Goal: Information Seeking & Learning: Learn about a topic

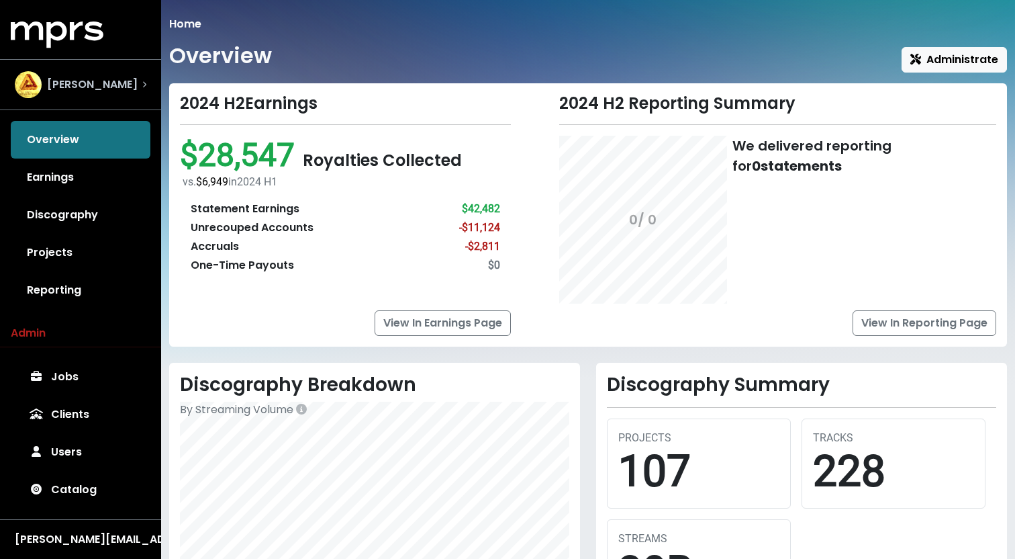
click at [80, 84] on span "[PERSON_NAME]" at bounding box center [92, 85] width 91 height 16
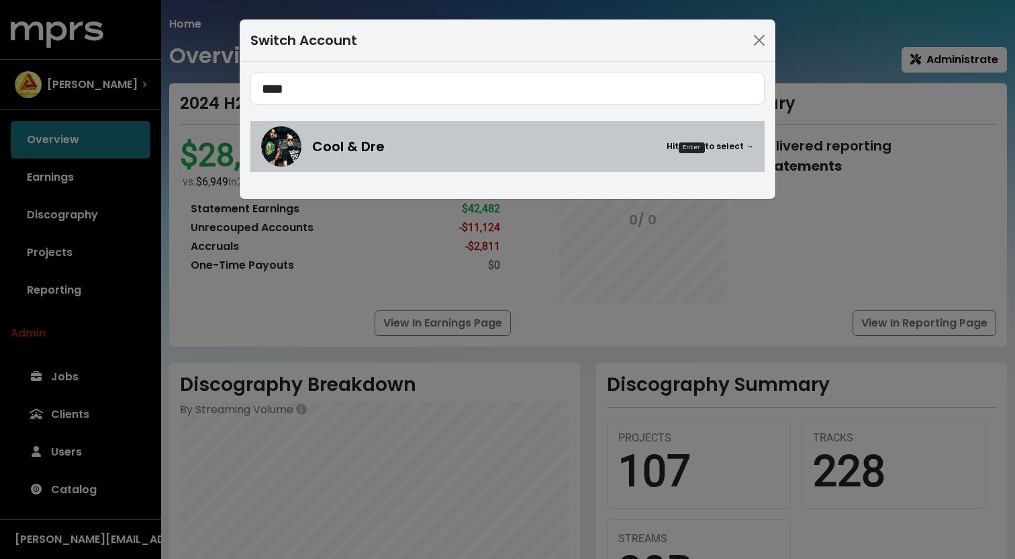
type input "****"
click at [343, 142] on span "Cool & Dre" at bounding box center [348, 146] width 73 height 20
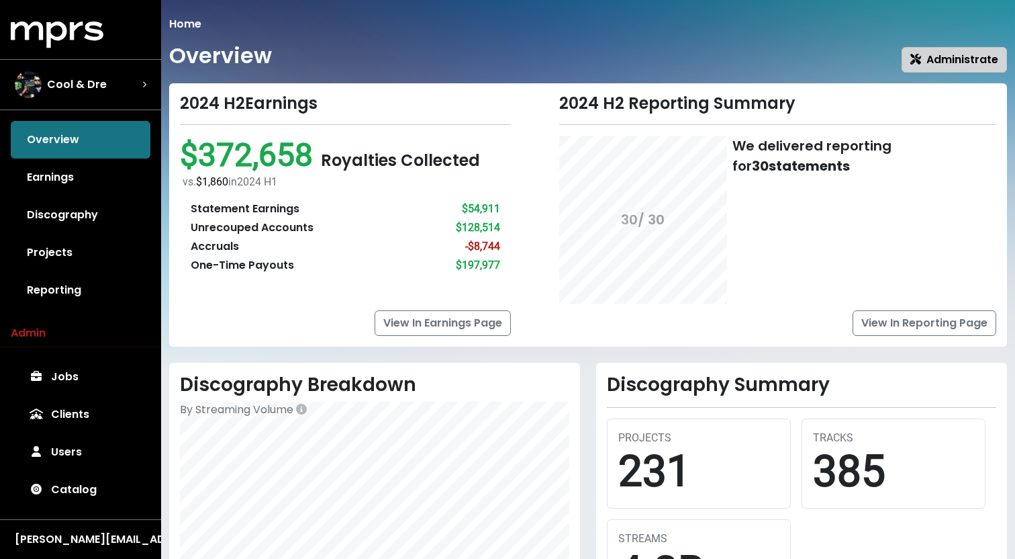
click at [936, 66] on span "Administrate" at bounding box center [955, 59] width 88 height 15
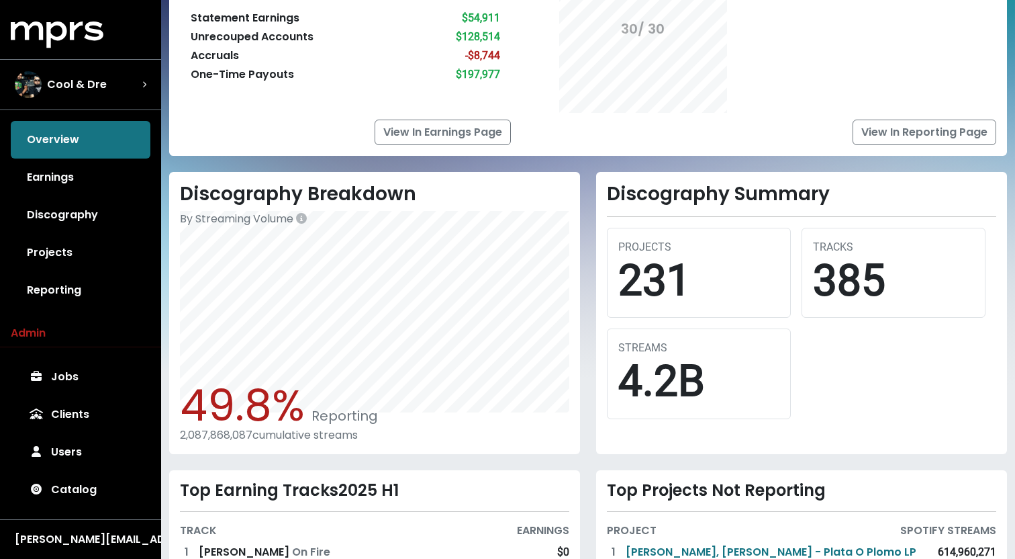
scroll to position [292, 0]
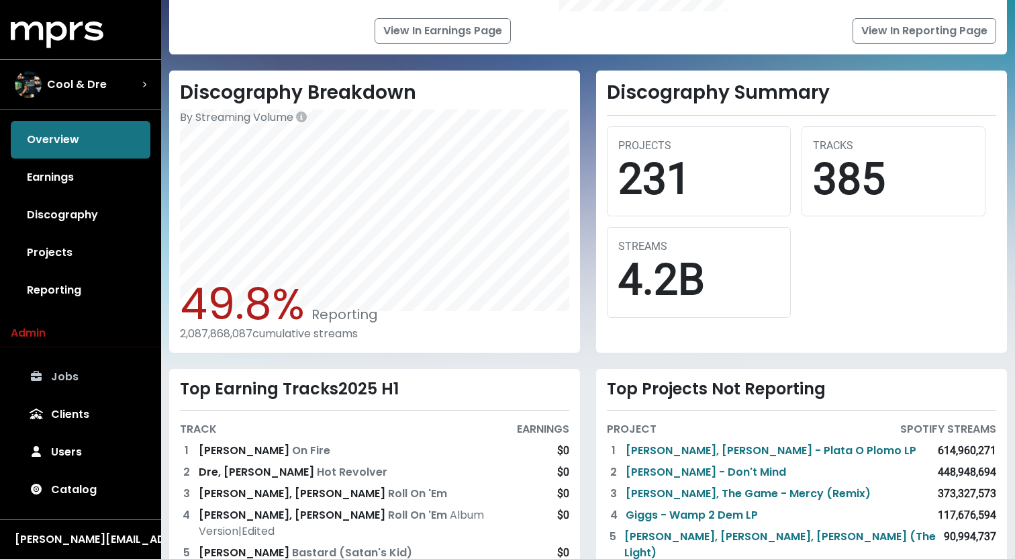
click at [59, 381] on link "Jobs" at bounding box center [81, 377] width 140 height 38
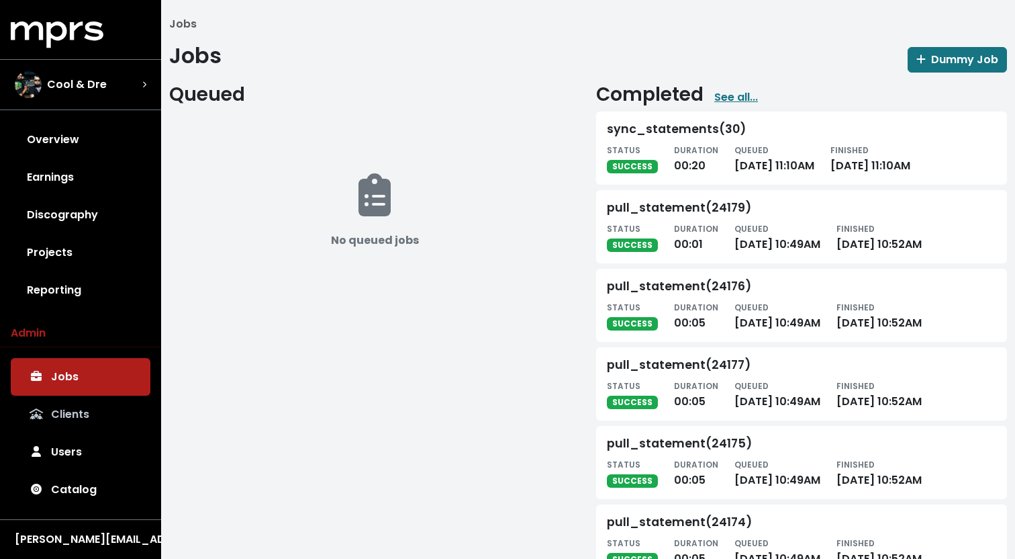
click at [62, 410] on link "Clients" at bounding box center [81, 415] width 140 height 38
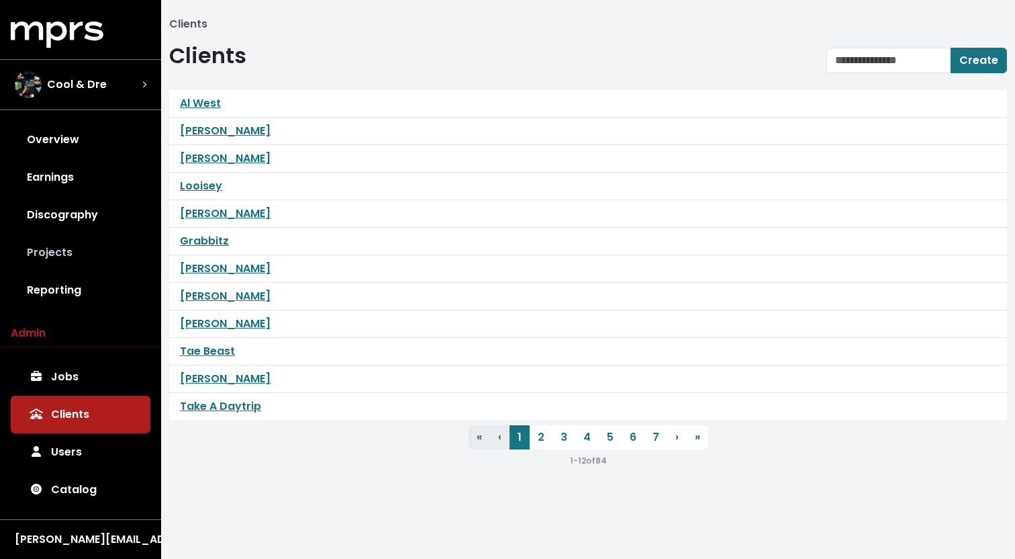
click at [64, 252] on link "Projects" at bounding box center [81, 253] width 140 height 38
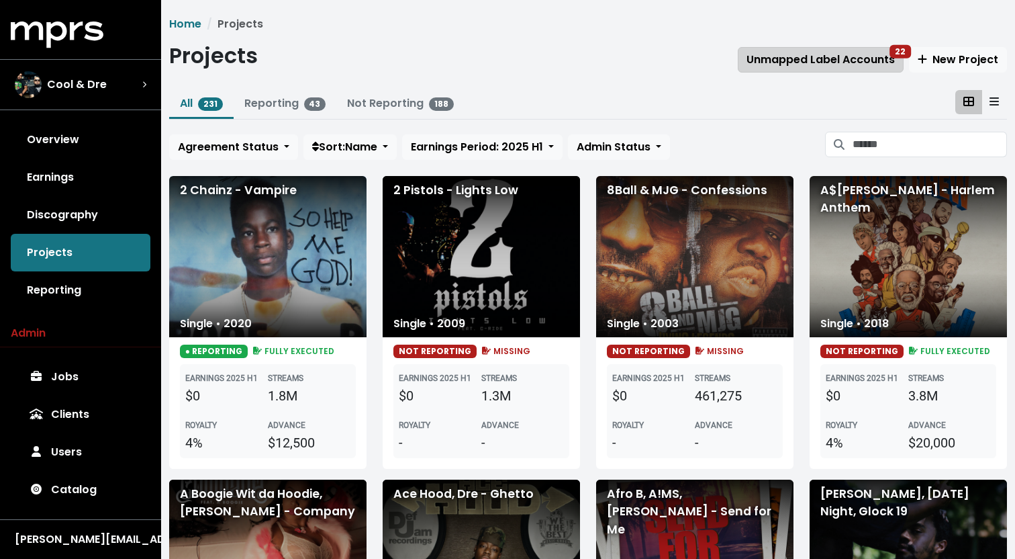
click at [836, 60] on span "Unmapped Label Accounts 22" at bounding box center [821, 59] width 148 height 15
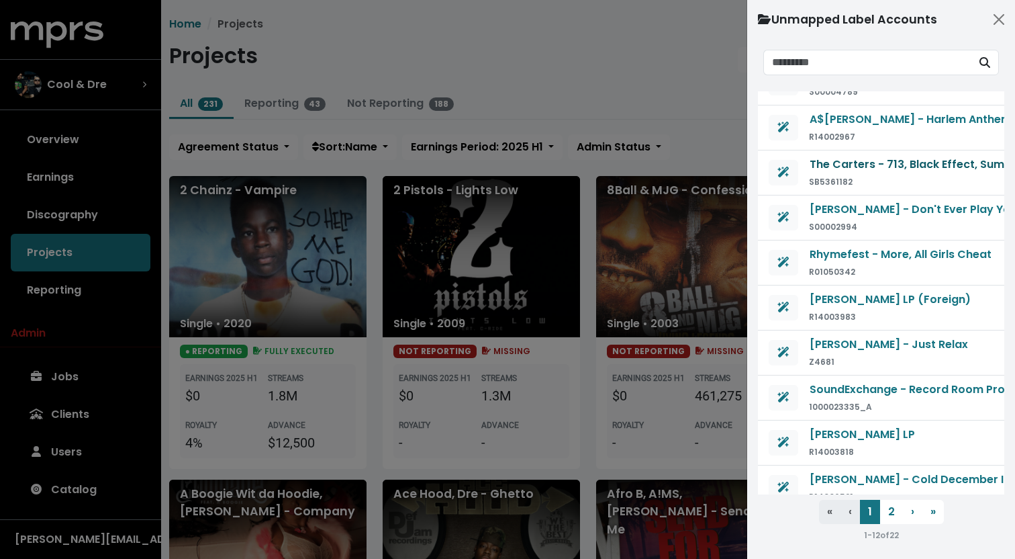
scroll to position [138, 0]
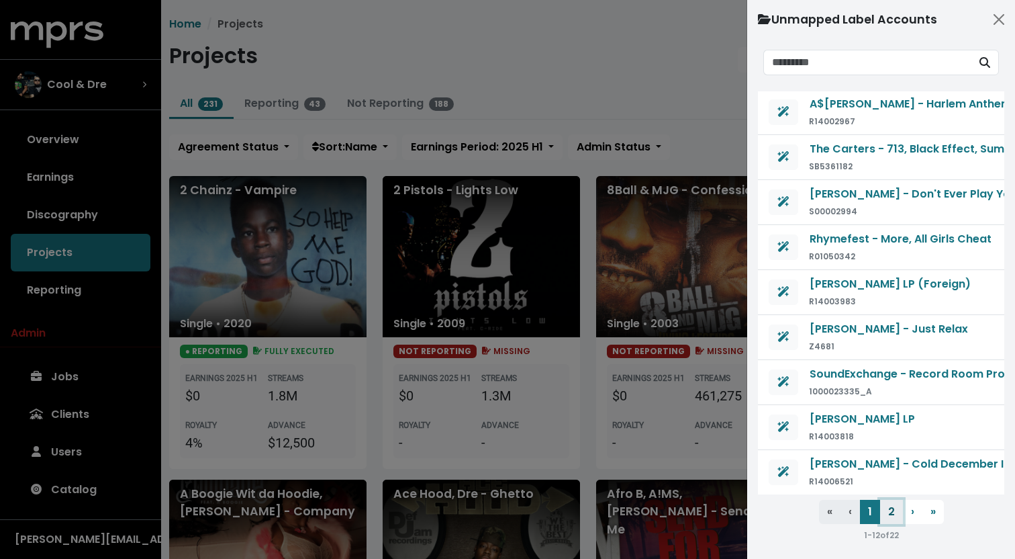
click at [899, 518] on button "2" at bounding box center [891, 512] width 23 height 24
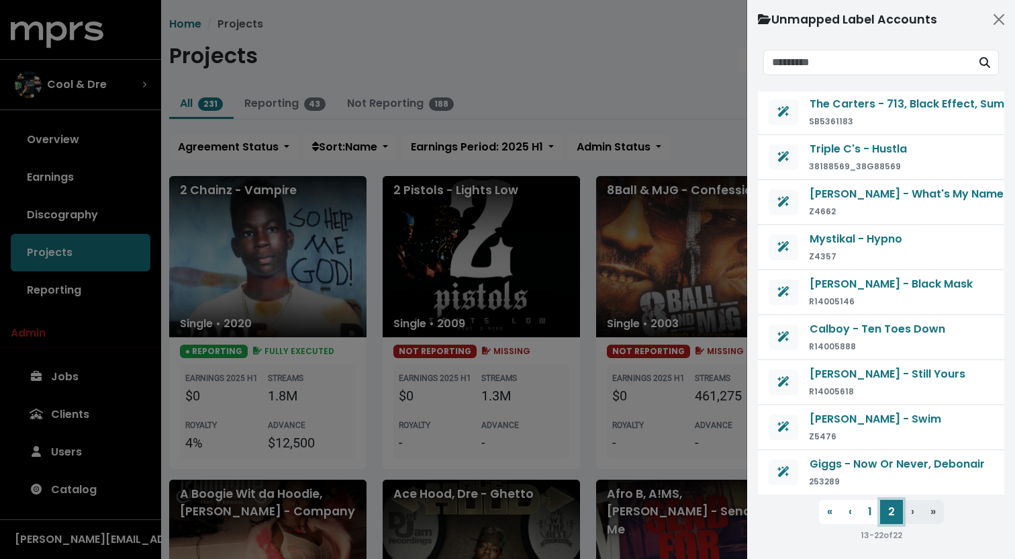
scroll to position [0, 0]
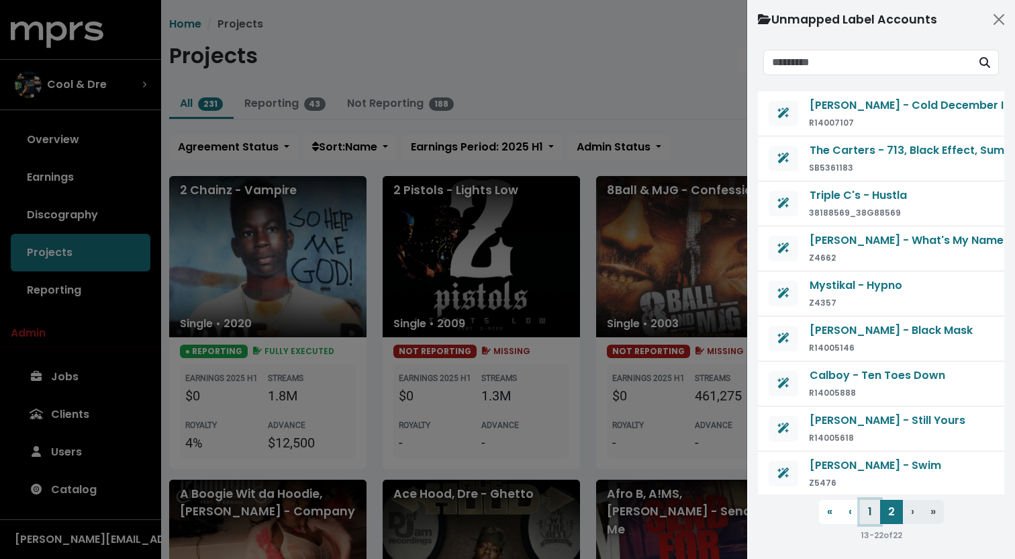
click at [867, 505] on button "1" at bounding box center [870, 512] width 20 height 24
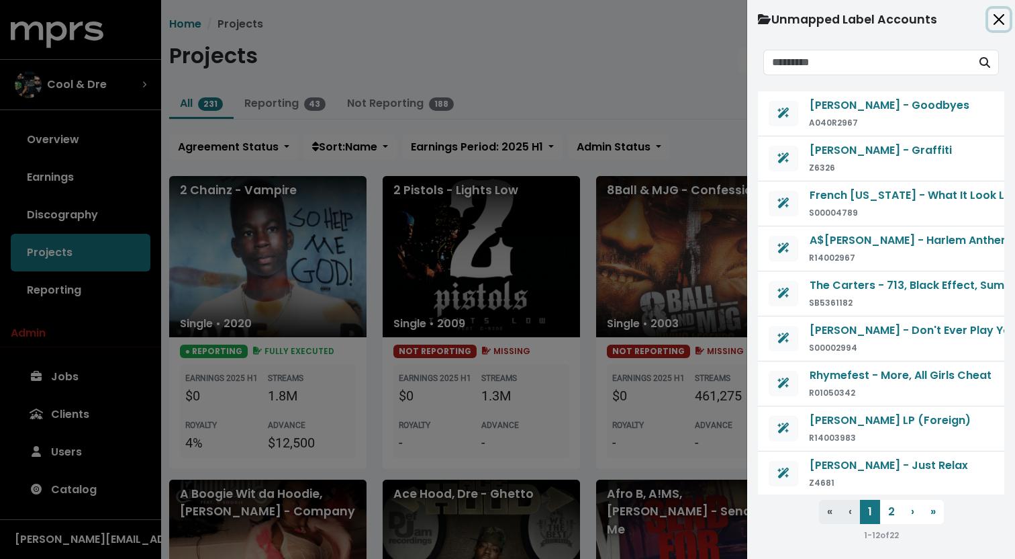
click at [994, 27] on button "Close" at bounding box center [999, 19] width 21 height 21
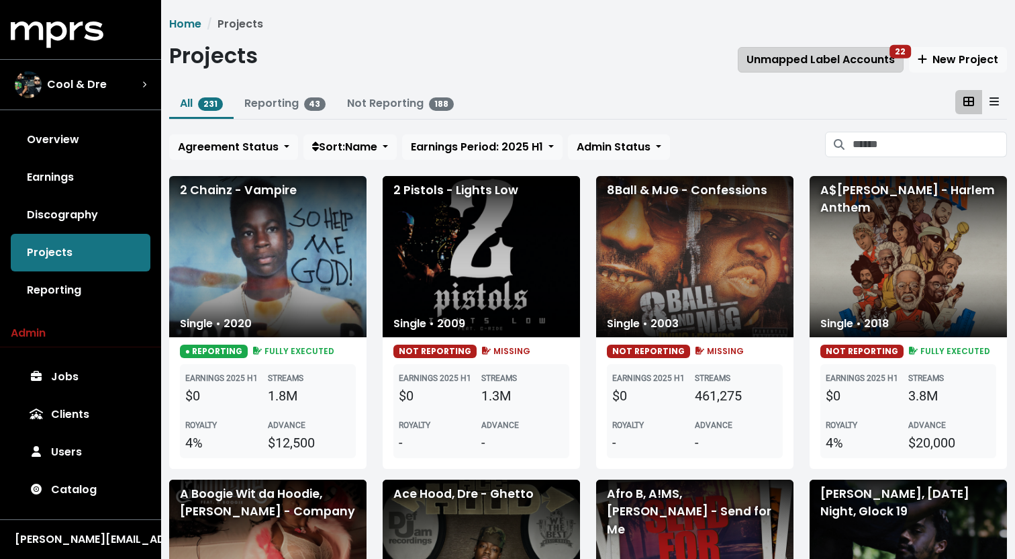
click at [836, 64] on span "Unmapped Label Accounts 22" at bounding box center [821, 59] width 148 height 15
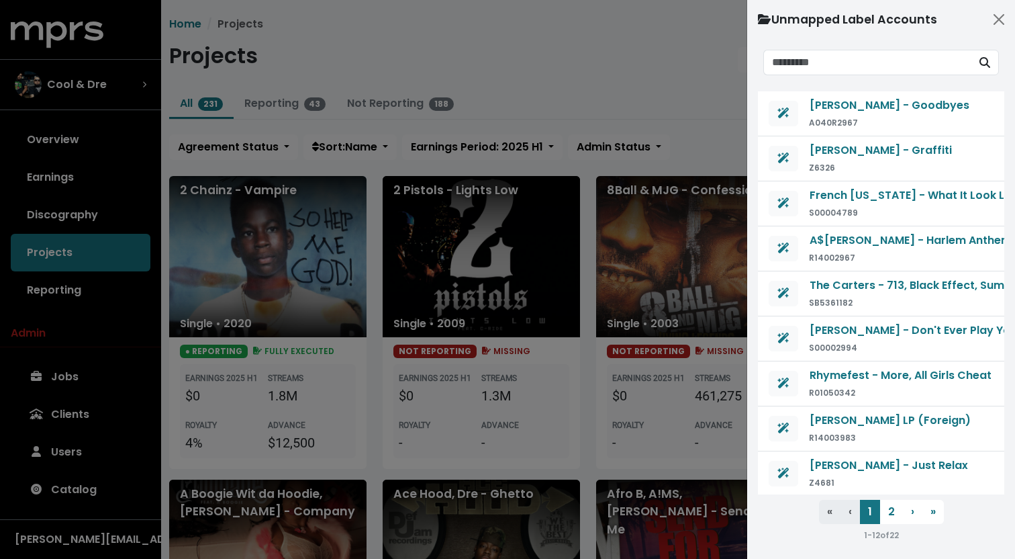
click at [586, 62] on div at bounding box center [507, 279] width 1015 height 559
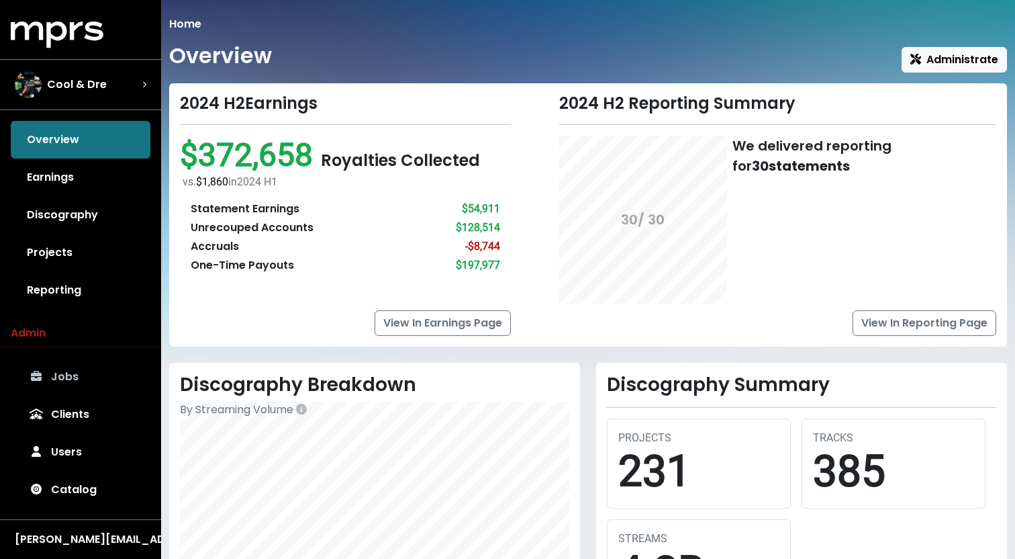
click at [80, 377] on link "Jobs" at bounding box center [81, 377] width 140 height 38
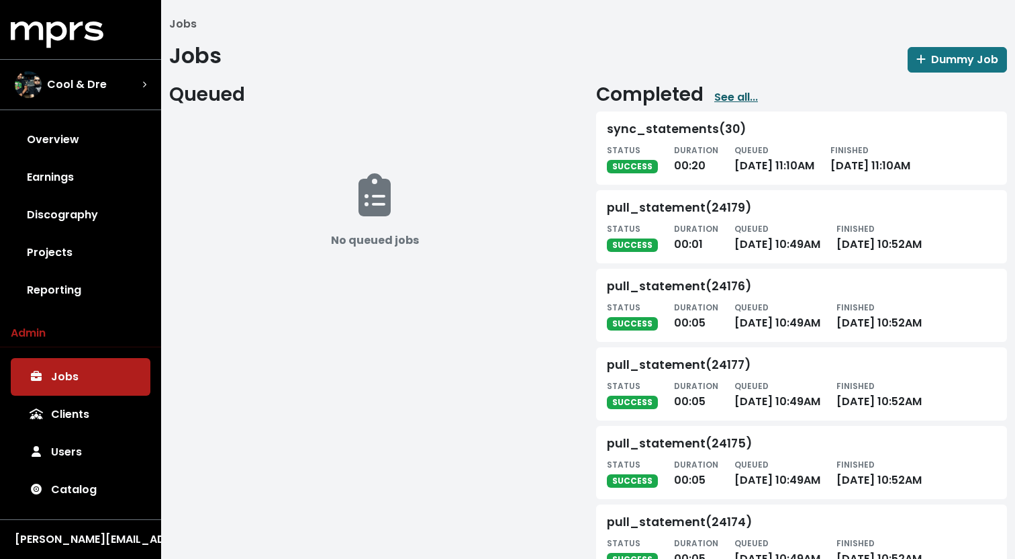
click at [739, 95] on link "See all..." at bounding box center [737, 97] width 44 height 16
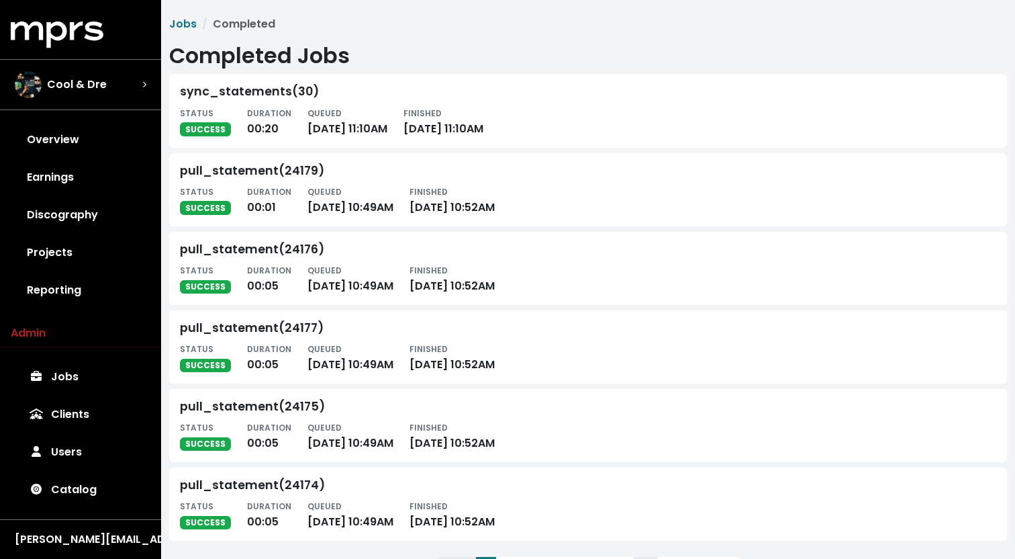
scroll to position [68, 0]
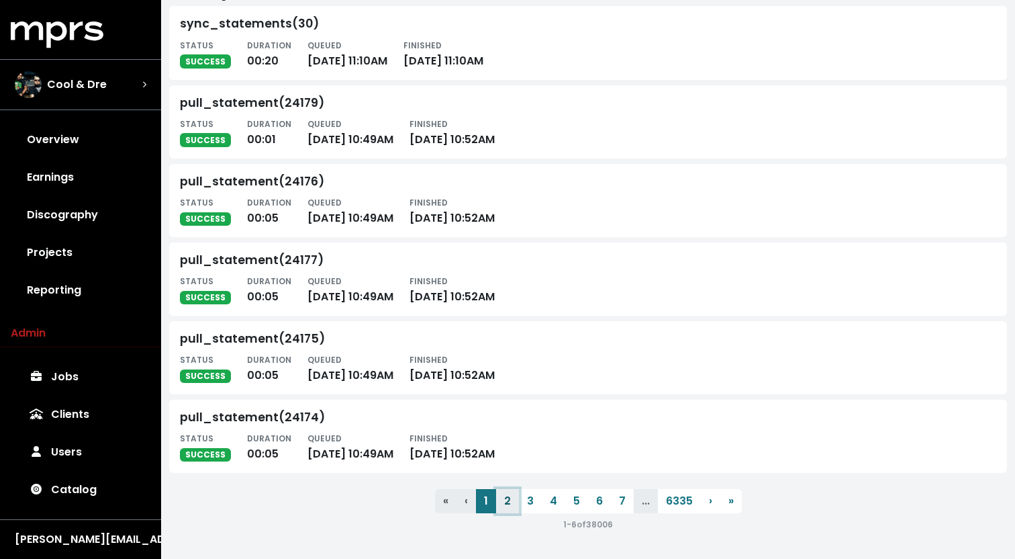
click at [517, 502] on button "2" at bounding box center [507, 501] width 23 height 24
click at [530, 502] on button "3" at bounding box center [530, 501] width 23 height 24
click at [555, 503] on button "4" at bounding box center [554, 501] width 24 height 24
click at [587, 512] on button "5" at bounding box center [576, 501] width 23 height 24
click at [600, 512] on button "6" at bounding box center [599, 501] width 23 height 24
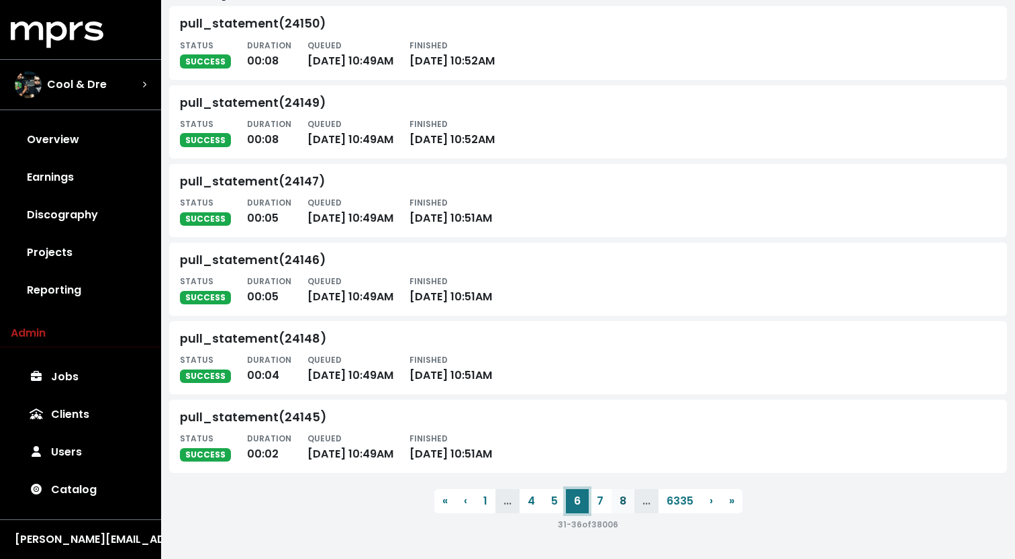
click at [618, 511] on button "8" at bounding box center [623, 501] width 23 height 24
click at [606, 506] on button "9" at bounding box center [597, 501] width 23 height 24
click at [715, 504] on span "›" at bounding box center [714, 500] width 3 height 15
click at [715, 504] on button "› Next" at bounding box center [718, 501] width 19 height 24
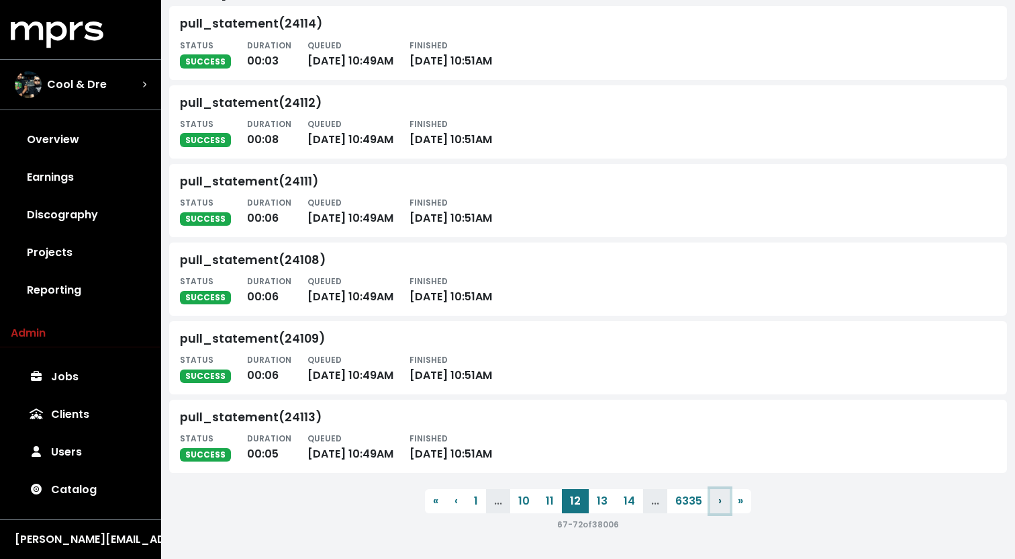
click at [715, 504] on button "› Next" at bounding box center [720, 501] width 19 height 24
click at [715, 504] on button "› Next" at bounding box center [721, 501] width 19 height 24
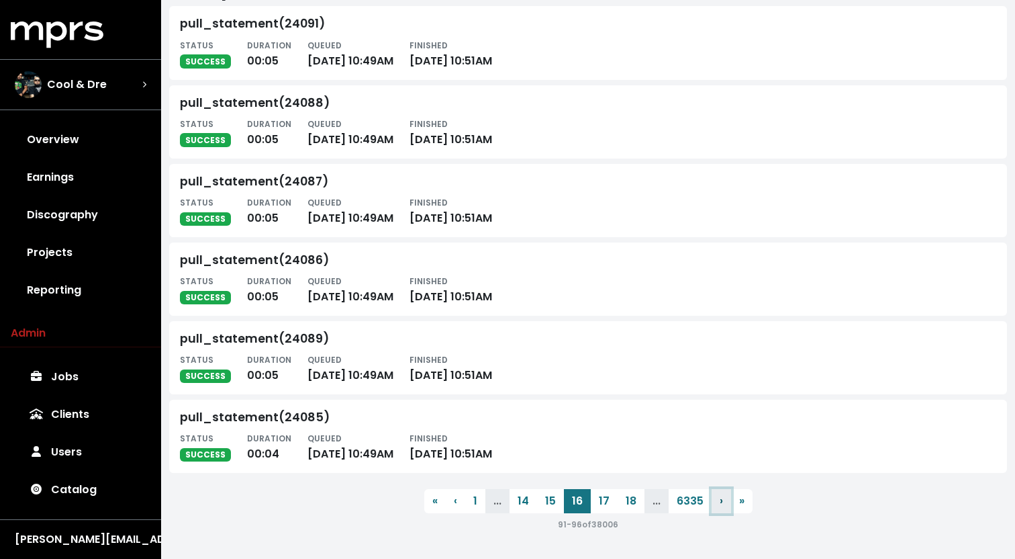
click at [715, 504] on button "› Next" at bounding box center [721, 501] width 19 height 24
click at [723, 507] on span "›" at bounding box center [722, 500] width 3 height 15
click at [723, 507] on span "›" at bounding box center [724, 500] width 3 height 15
click at [724, 507] on span "›" at bounding box center [725, 500] width 3 height 15
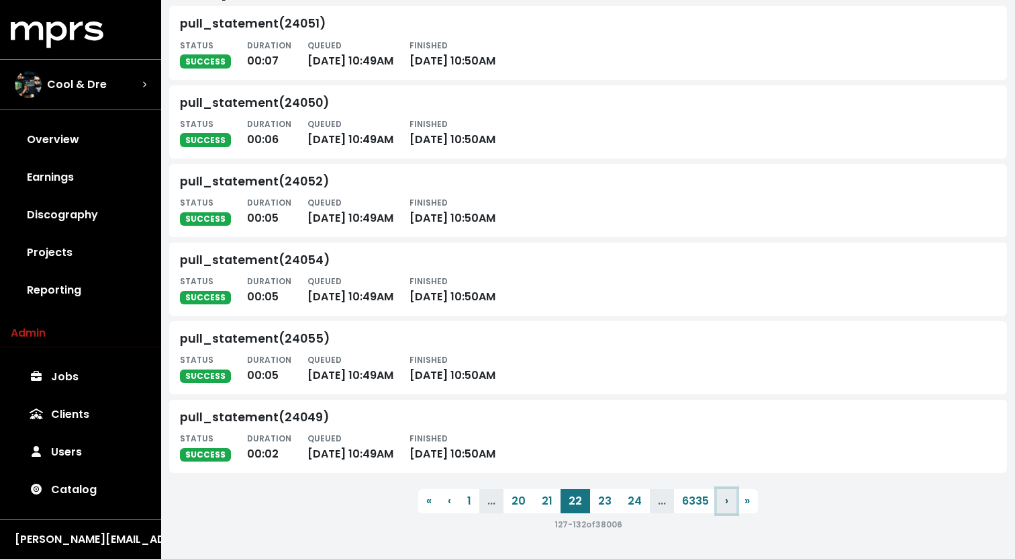
click at [723, 507] on button "› Next" at bounding box center [726, 501] width 19 height 24
click at [726, 502] on span "›" at bounding box center [726, 500] width 3 height 15
click at [727, 502] on span "›" at bounding box center [728, 500] width 3 height 15
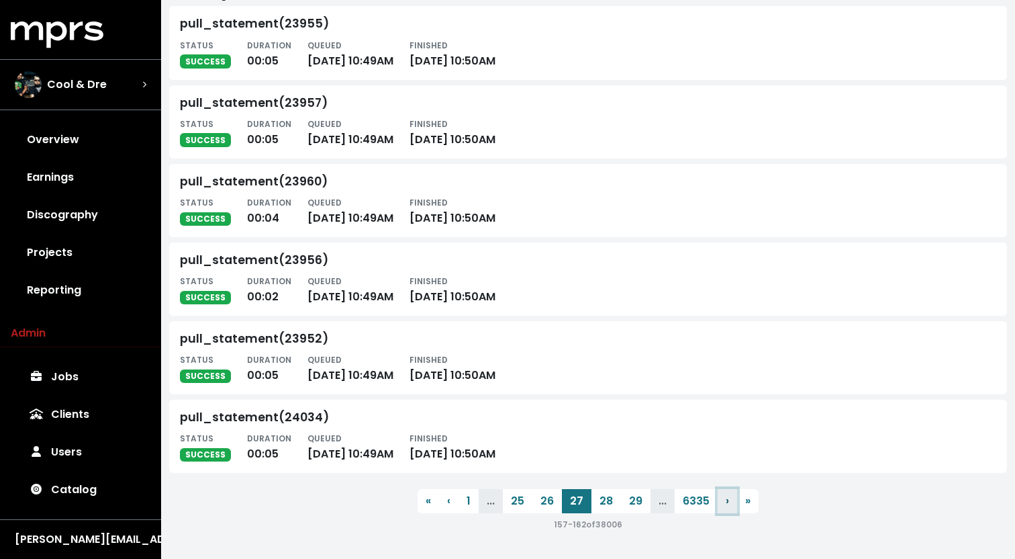
click at [726, 502] on span "›" at bounding box center [727, 500] width 3 height 15
click at [727, 502] on span "›" at bounding box center [728, 500] width 3 height 15
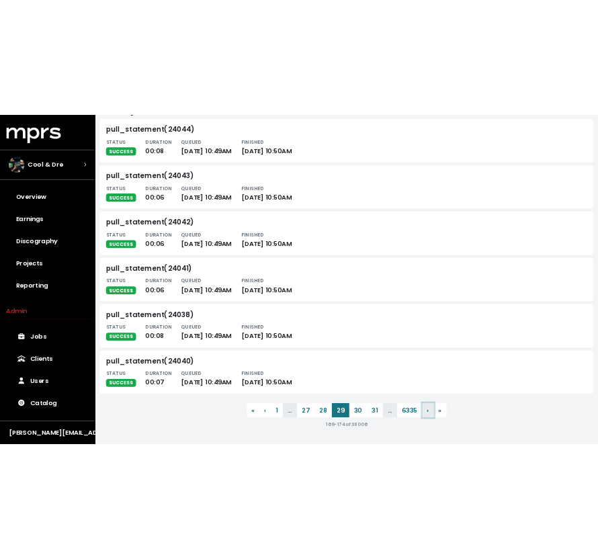
scroll to position [0, 0]
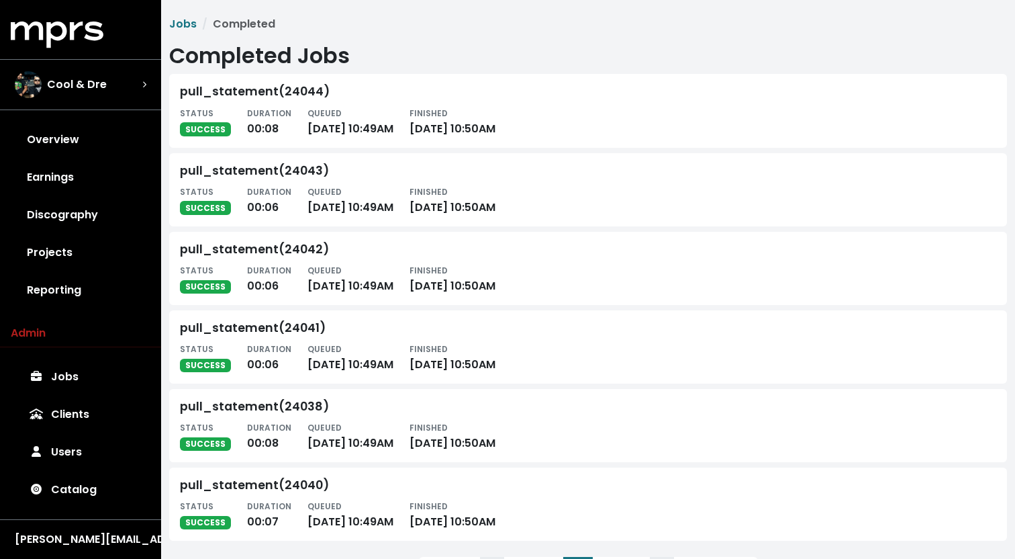
click at [584, 57] on h1 "Completed Jobs" at bounding box center [588, 56] width 838 height 26
click at [185, 24] on link "Jobs" at bounding box center [183, 23] width 28 height 15
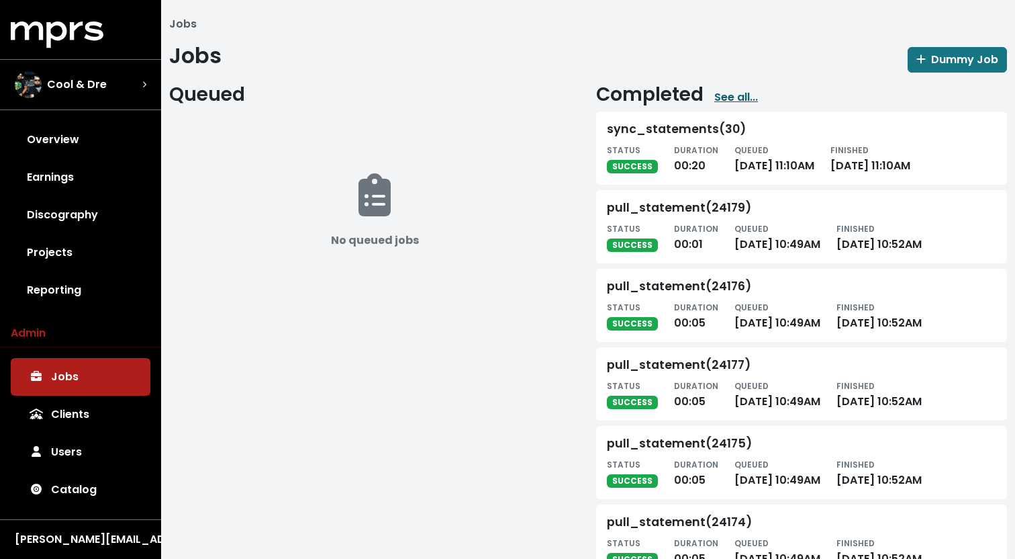
click at [740, 97] on link "See all..." at bounding box center [737, 97] width 44 height 16
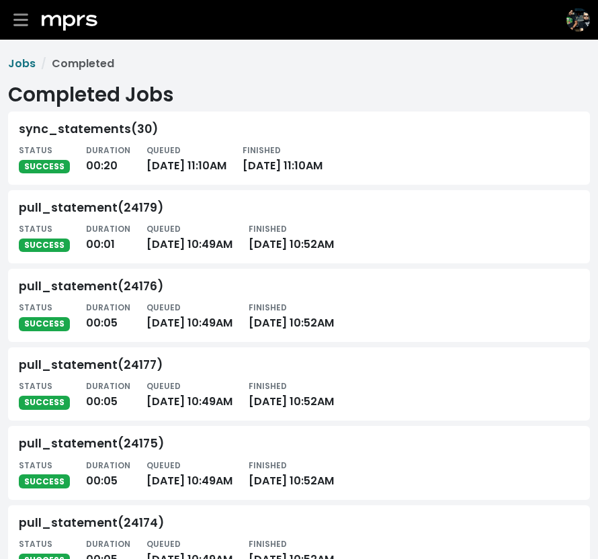
click at [502, 81] on div "Jobs Completed Completed Jobs sync_statements(30) STATUS SUCCESS DURATION 00:20…" at bounding box center [299, 347] width 582 height 582
